Goal: Navigation & Orientation: Find specific page/section

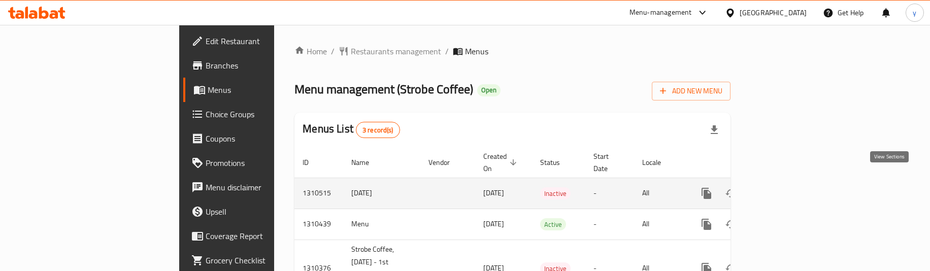
click at [792, 181] on link "enhanced table" at bounding box center [779, 193] width 24 height 24
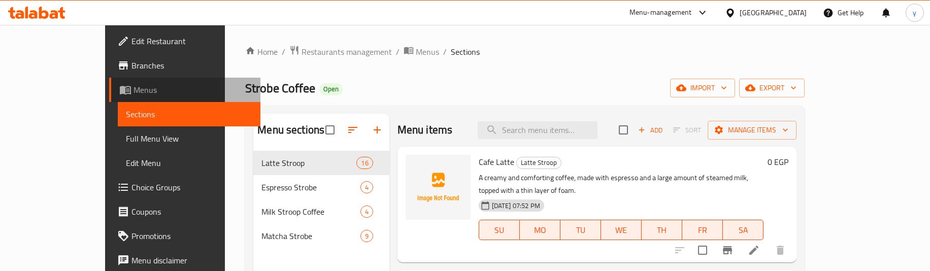
click at [133, 90] on span "Menus" at bounding box center [192, 90] width 119 height 12
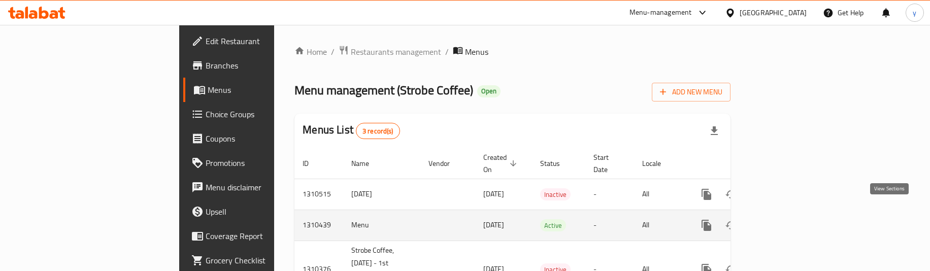
click at [792, 213] on link "enhanced table" at bounding box center [779, 225] width 24 height 24
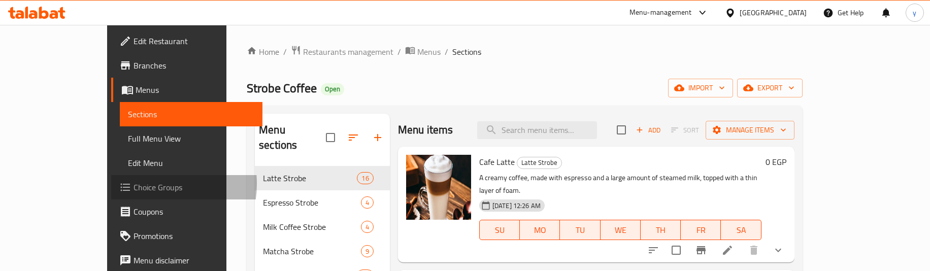
click at [133, 184] on span "Choice Groups" at bounding box center [193, 187] width 121 height 12
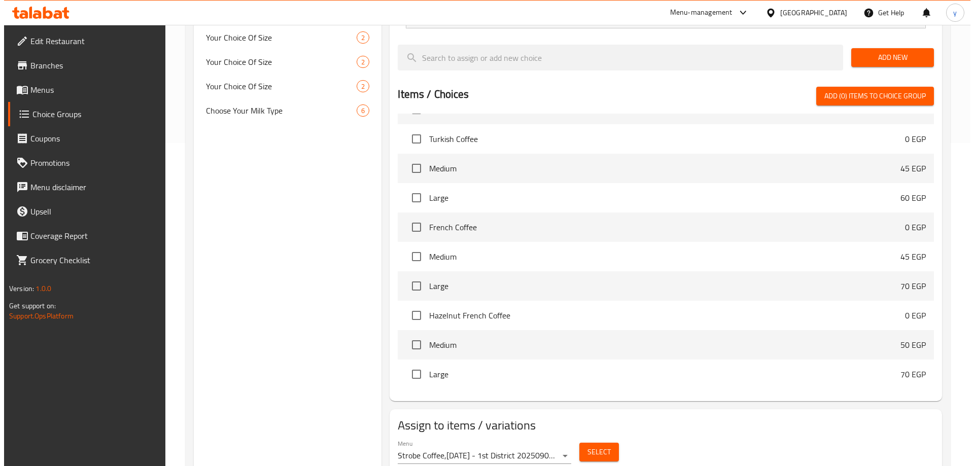
scroll to position [333, 0]
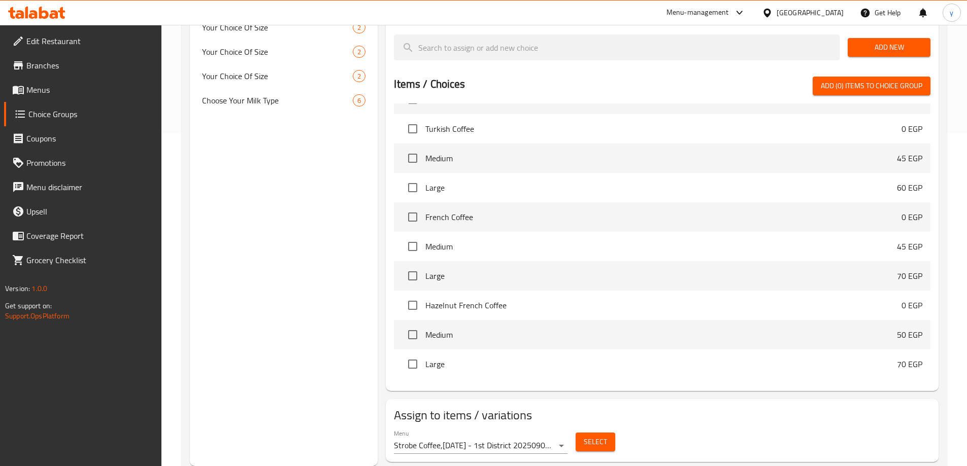
click at [602, 271] on span "Select" at bounding box center [595, 442] width 23 height 13
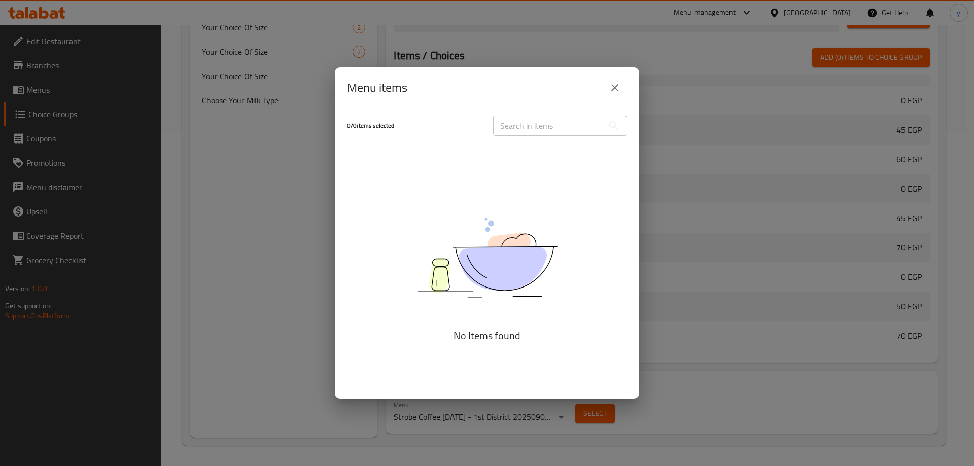
click at [609, 86] on icon "close" at bounding box center [615, 88] width 12 height 12
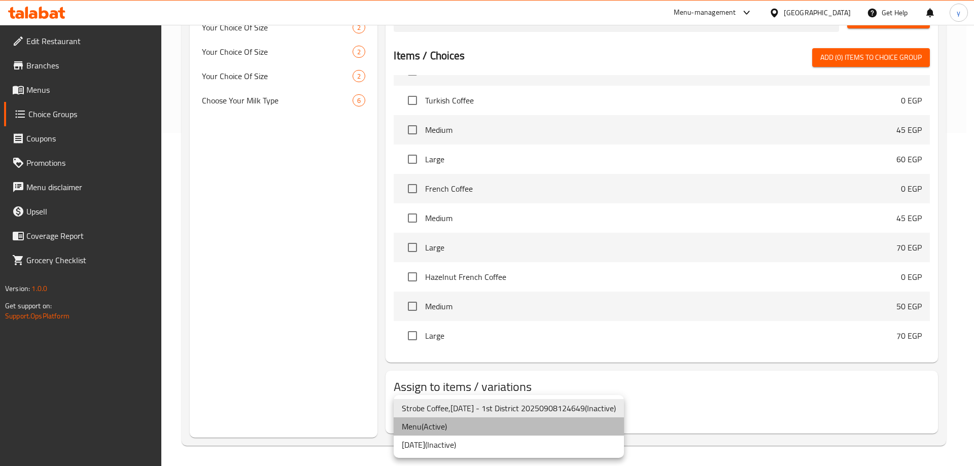
click at [510, 271] on li "Menu ( Active )" at bounding box center [509, 427] width 230 height 18
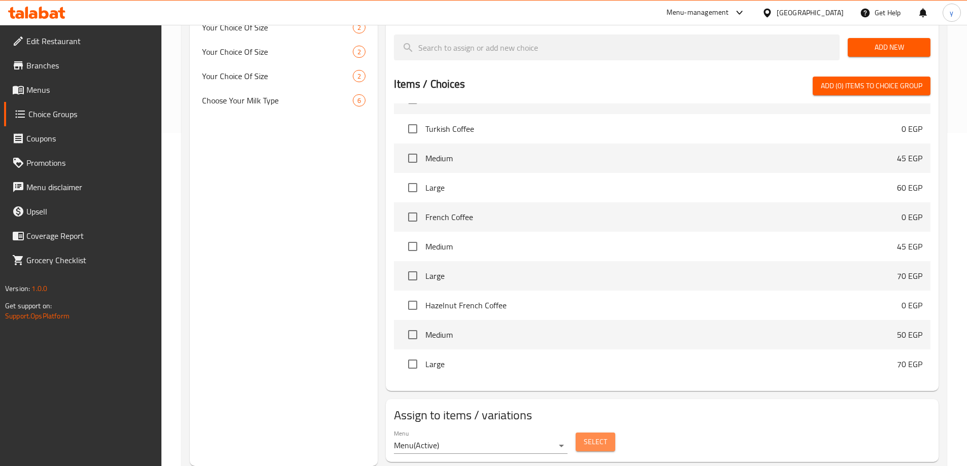
click at [589, 271] on span "Select" at bounding box center [595, 442] width 23 height 13
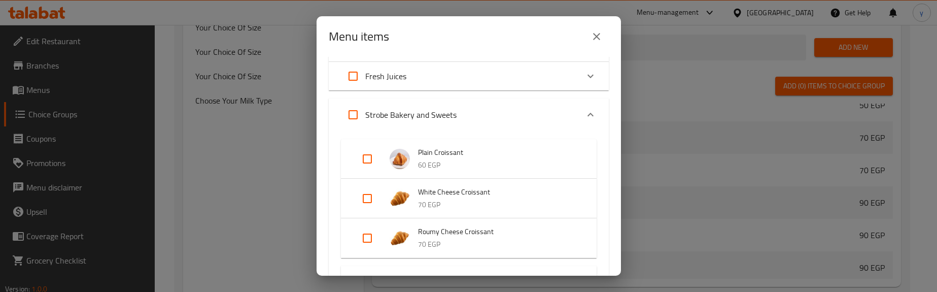
scroll to position [520, 0]
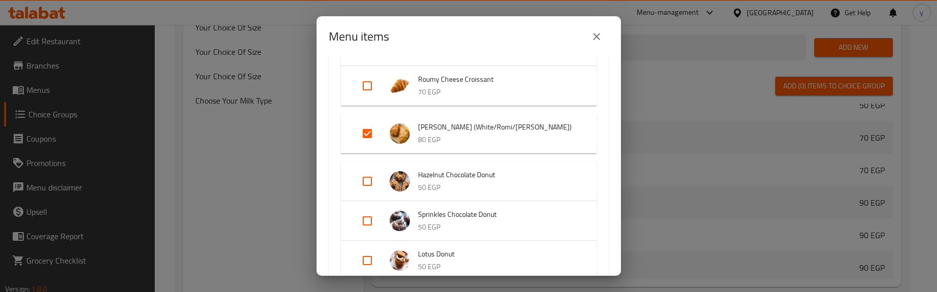
drag, startPoint x: 594, startPoint y: 33, endPoint x: 511, endPoint y: 58, distance: 86.9
click at [594, 33] on icon "close" at bounding box center [596, 36] width 7 height 7
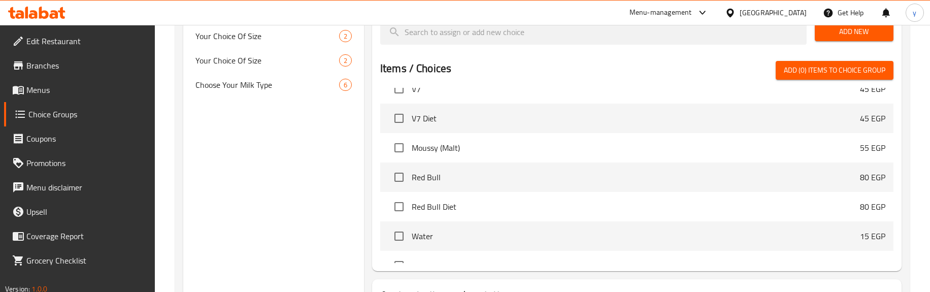
scroll to position [229, 0]
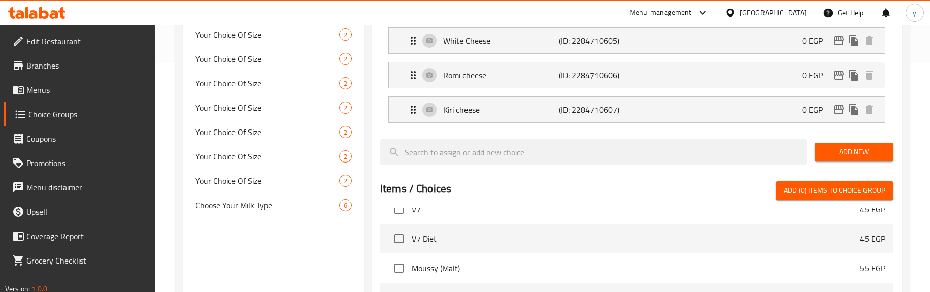
click at [67, 66] on span "Branches" at bounding box center [86, 65] width 121 height 12
